Goal: Communication & Community: Answer question/provide support

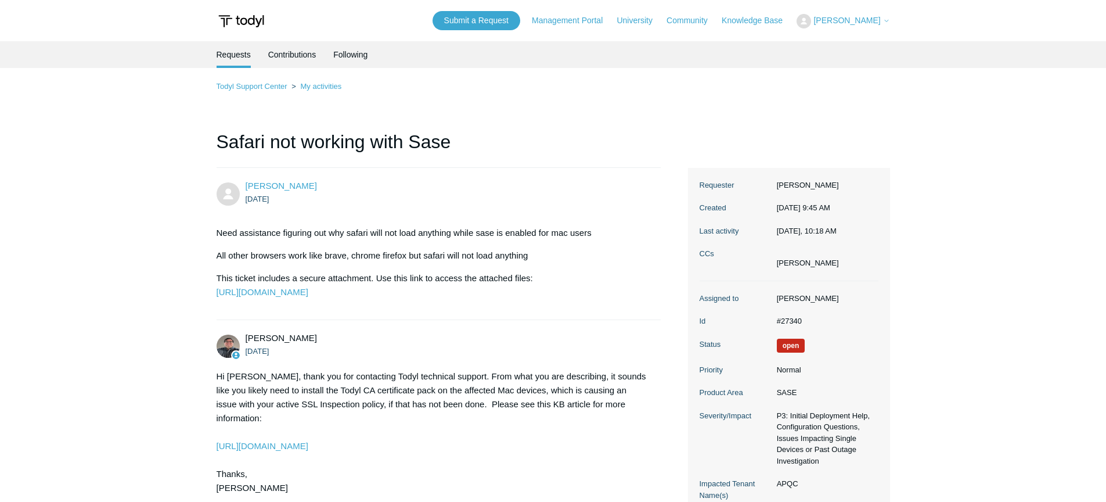
scroll to position [1541, 0]
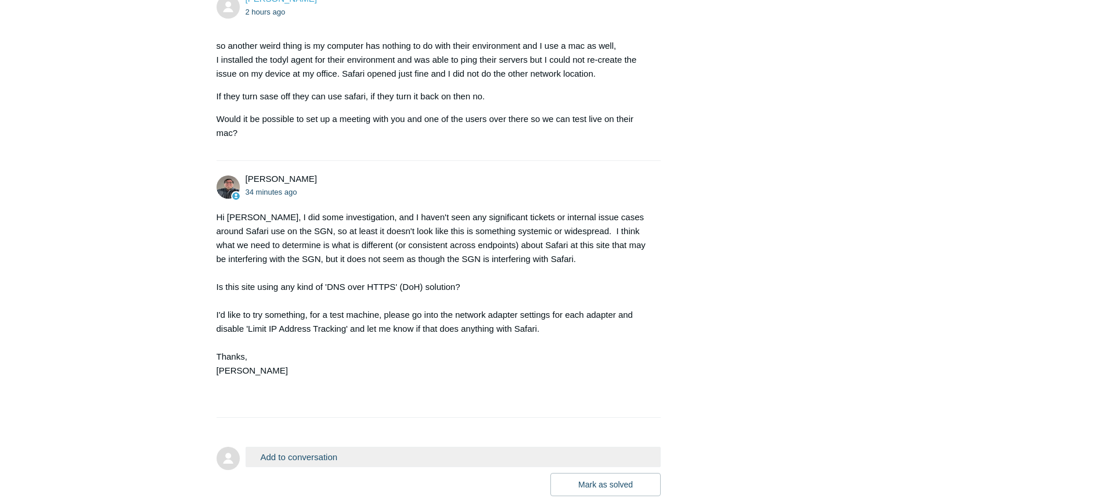
scroll to position [1737, 0]
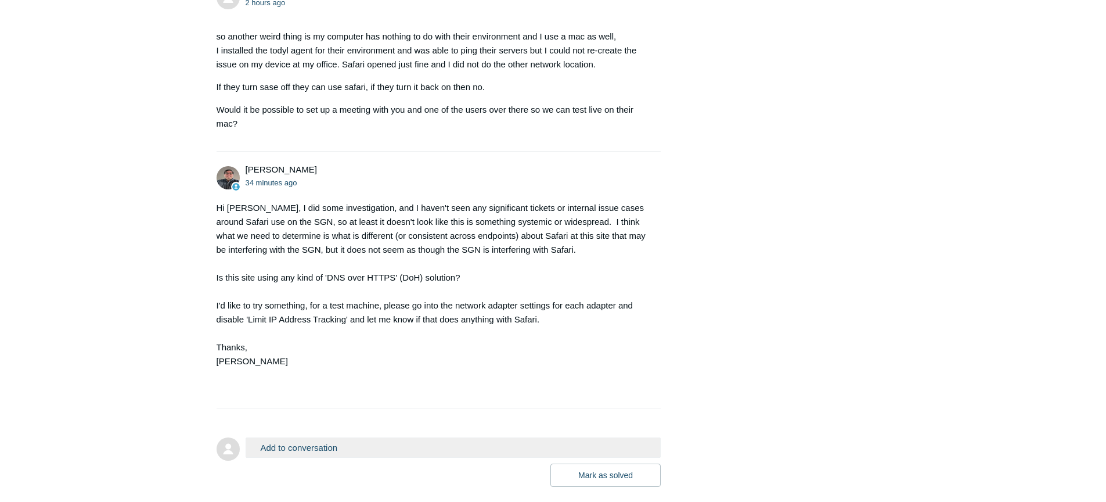
click at [381, 457] on button "Add to conversation" at bounding box center [454, 447] width 416 height 20
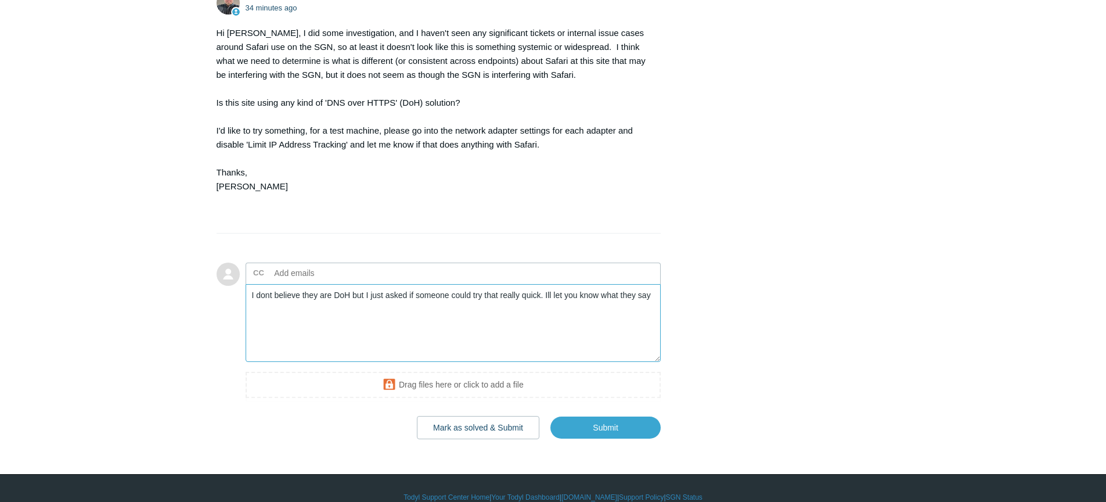
scroll to position [1958, 0]
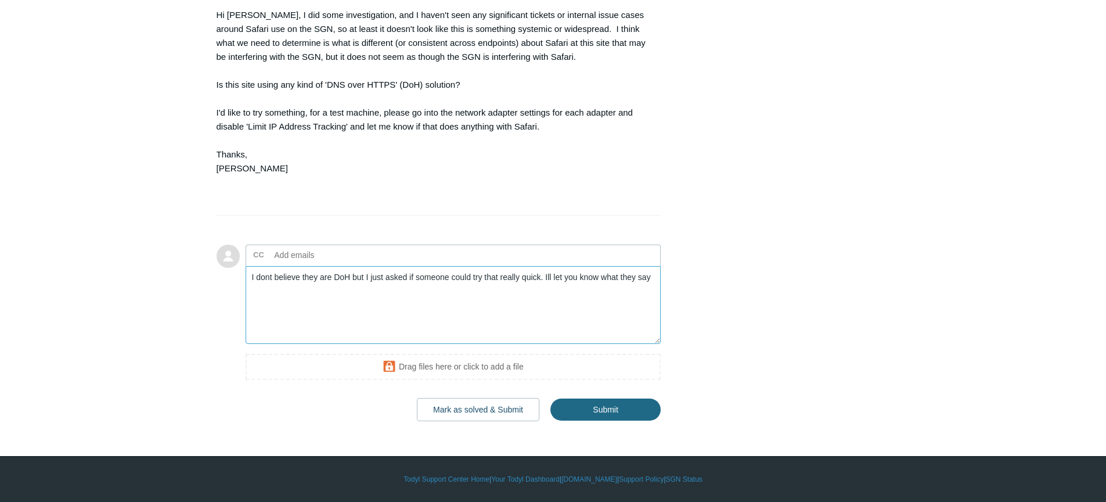
type textarea "I dont believe they are DoH but I just asked if someone could try that really q…"
click at [631, 413] on input "Submit" at bounding box center [605, 409] width 110 height 23
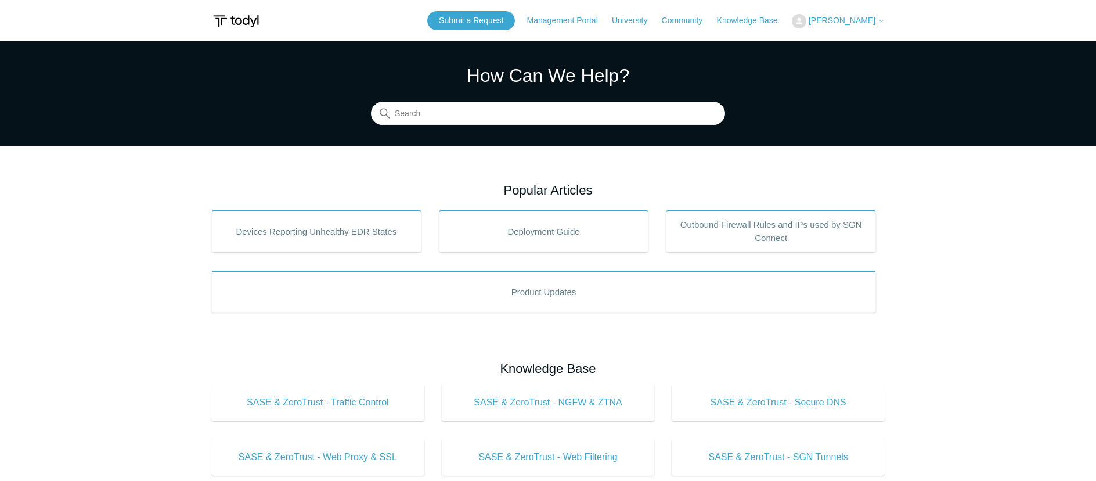
click at [851, 22] on span "[PERSON_NAME]" at bounding box center [842, 20] width 67 height 9
click at [851, 43] on link "My Support Requests" at bounding box center [848, 45] width 113 height 20
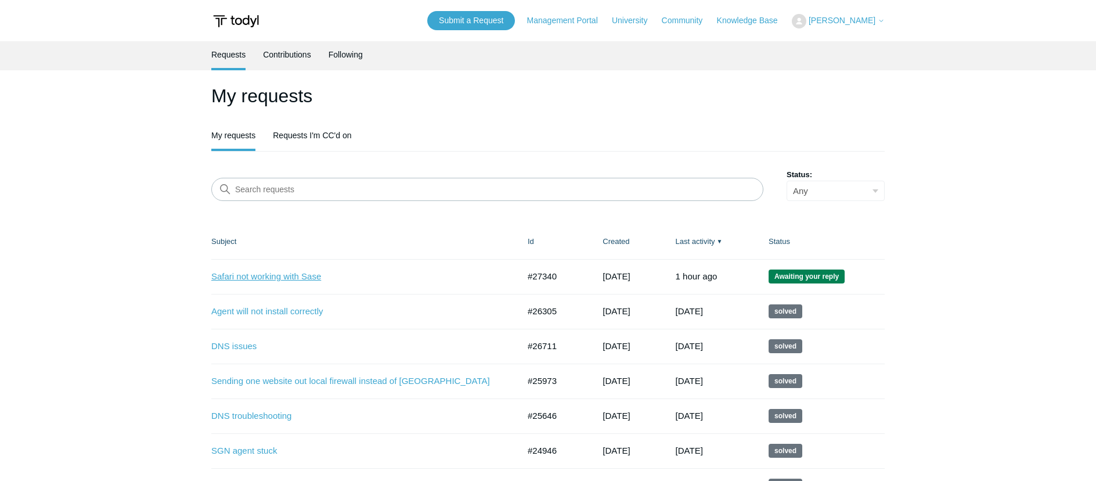
click at [293, 272] on link "Safari not working with Sase" at bounding box center [356, 276] width 290 height 13
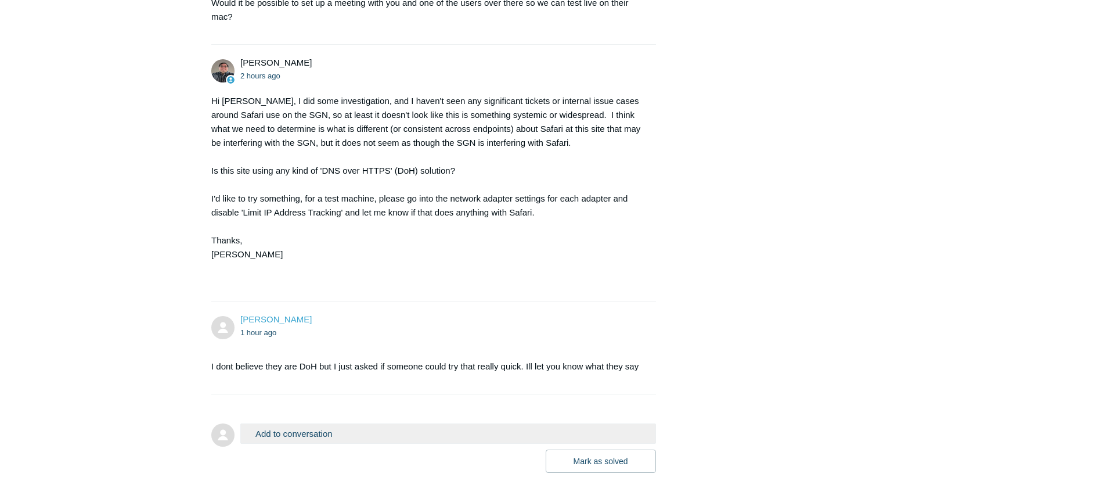
scroll to position [1944, 0]
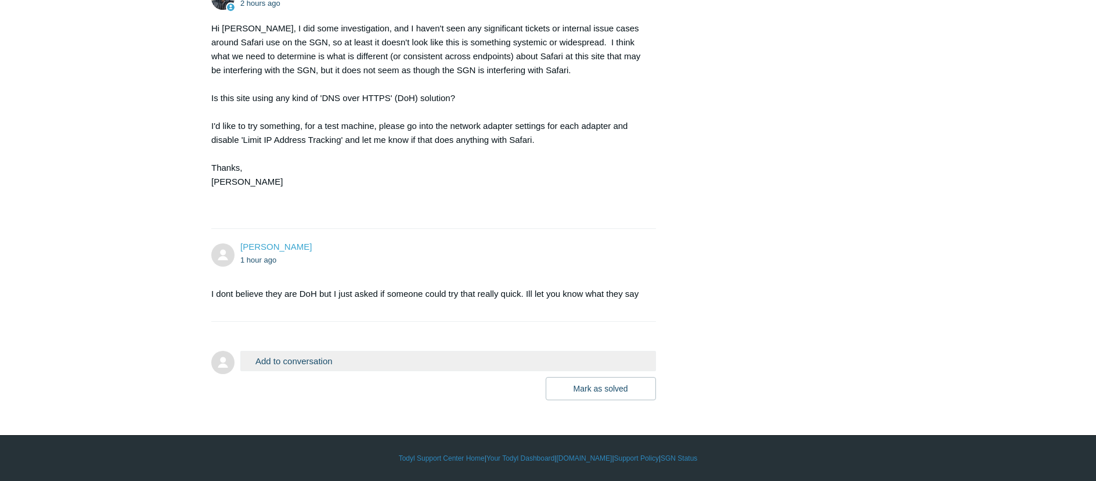
click at [327, 360] on button "Add to conversation" at bounding box center [448, 361] width 416 height 20
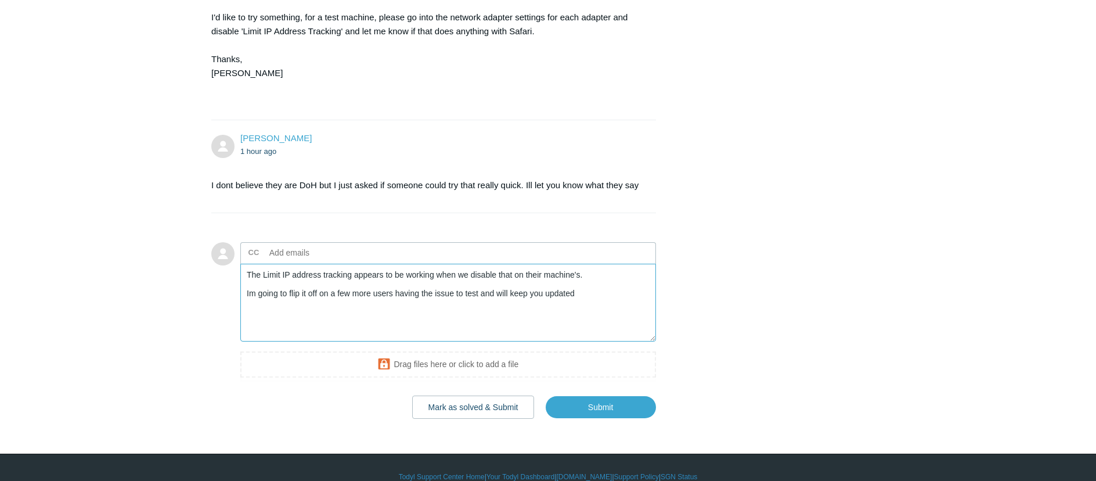
scroll to position [2038, 0]
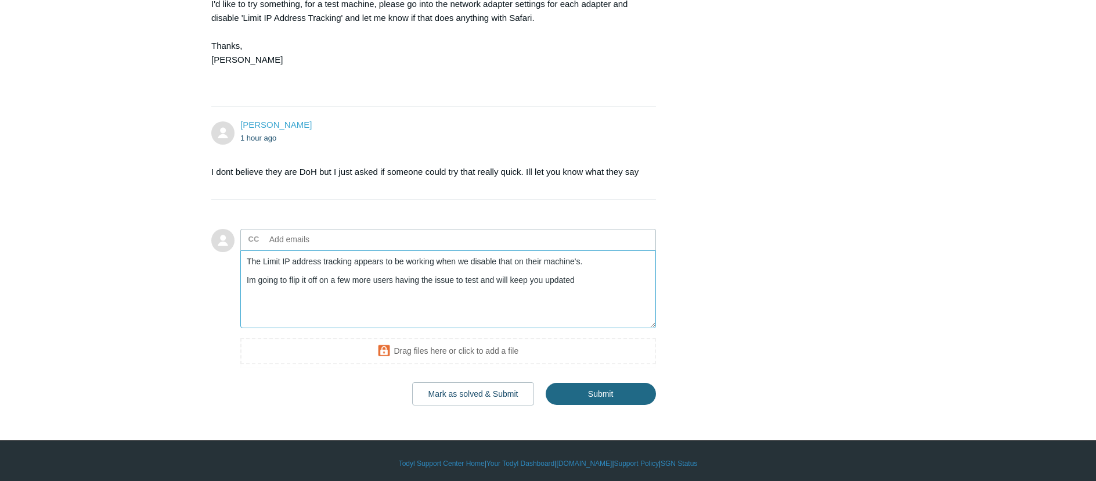
type textarea "The Limit IP address tracking appears to be working when we disable that on the…"
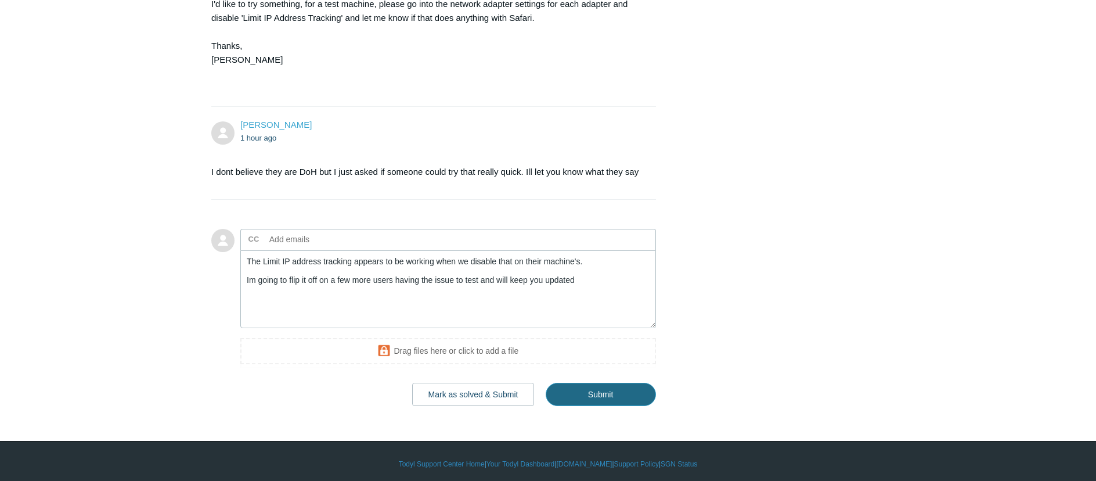
click at [611, 406] on input "Submit" at bounding box center [601, 394] width 110 height 23
